Goal: Communication & Community: Ask a question

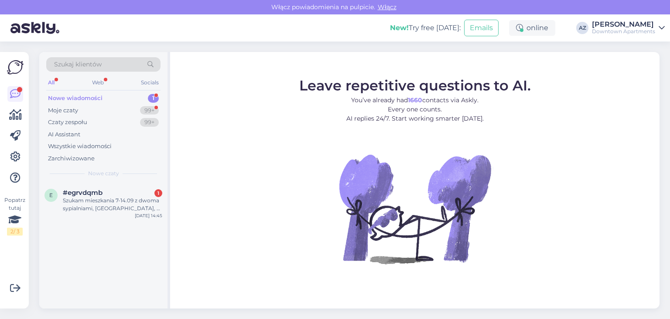
click at [119, 186] on div "e #egrvdqmb 1 Szukam mieszkania 7-14.09 z dwoma sypialniami, [GEOGRAPHIC_DATA],…" at bounding box center [103, 201] width 128 height 39
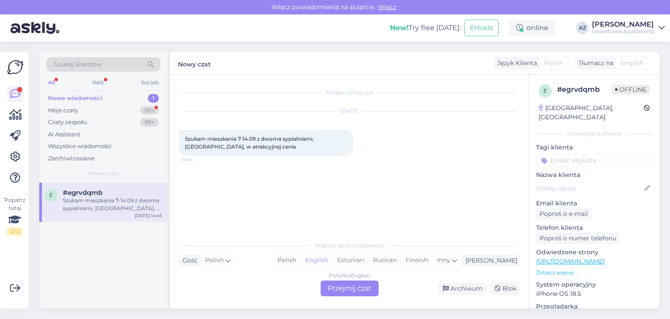
click at [351, 288] on div "Polish to English Przejmij czat" at bounding box center [350, 288] width 58 height 16
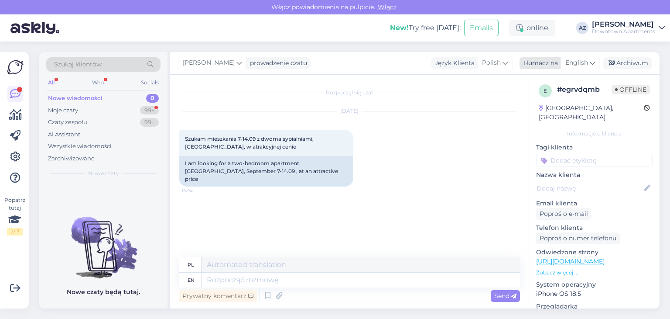
click at [572, 68] on span "English" at bounding box center [577, 63] width 23 height 10
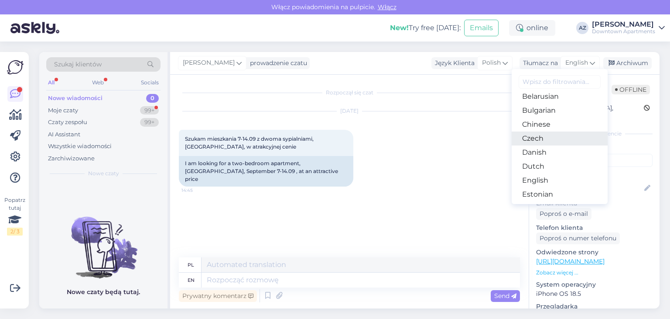
scroll to position [44, 0]
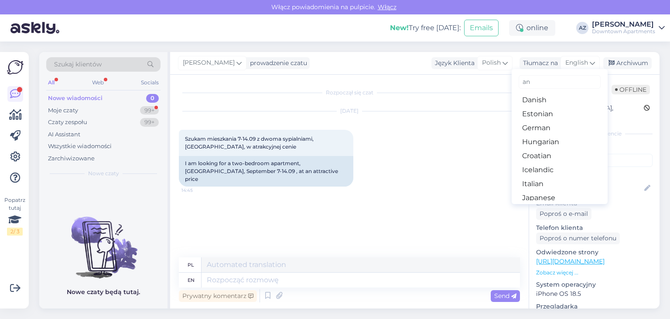
type input "a"
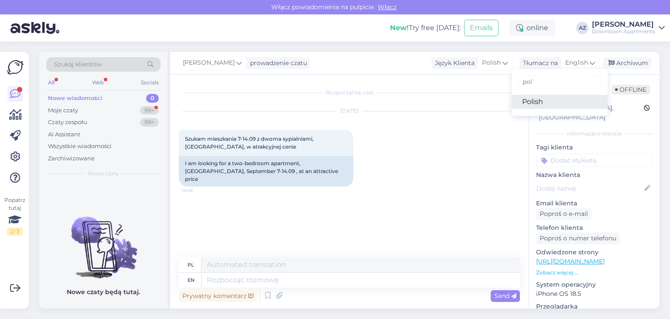
type input "pol"
click at [543, 97] on link "Polish" at bounding box center [560, 102] width 96 height 14
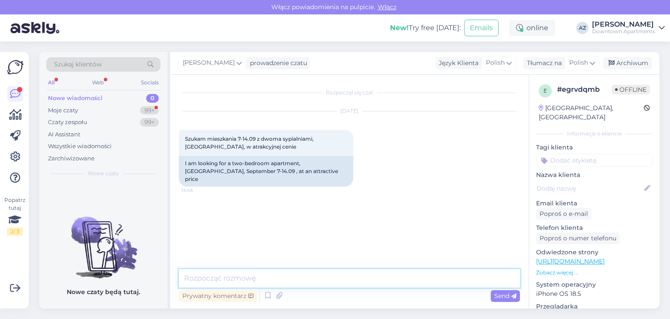
click at [225, 275] on textarea at bounding box center [349, 278] width 341 height 18
type textarea "S"
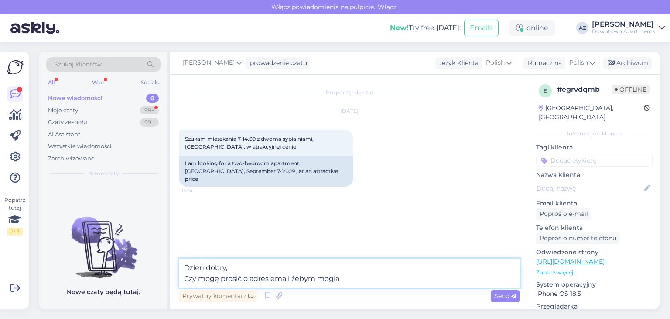
click at [351, 275] on textarea "Dzień dobry, Czy mogę prosić o adres email żebym mogła" at bounding box center [349, 272] width 341 height 29
type textarea "Dzień dobry, Czy mogę prosić o adres email żebym mogła przesłać ofertę"
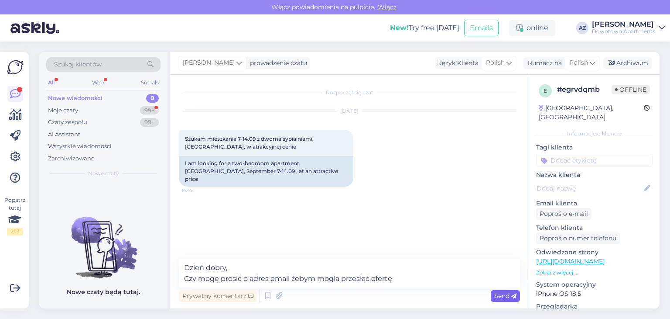
click at [502, 296] on span "Send" at bounding box center [506, 296] width 22 height 8
